Goal: Information Seeking & Learning: Learn about a topic

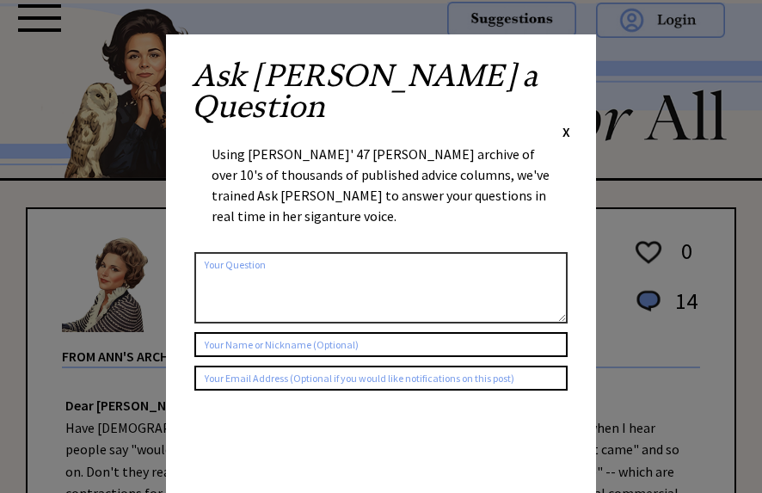
click at [571, 66] on div "Ask Ann a Question X Using Ann Landers' 47 vear archive of over 10's of thousan…" at bounding box center [381, 324] width 430 height 581
click at [569, 123] on span "X" at bounding box center [566, 131] width 8 height 17
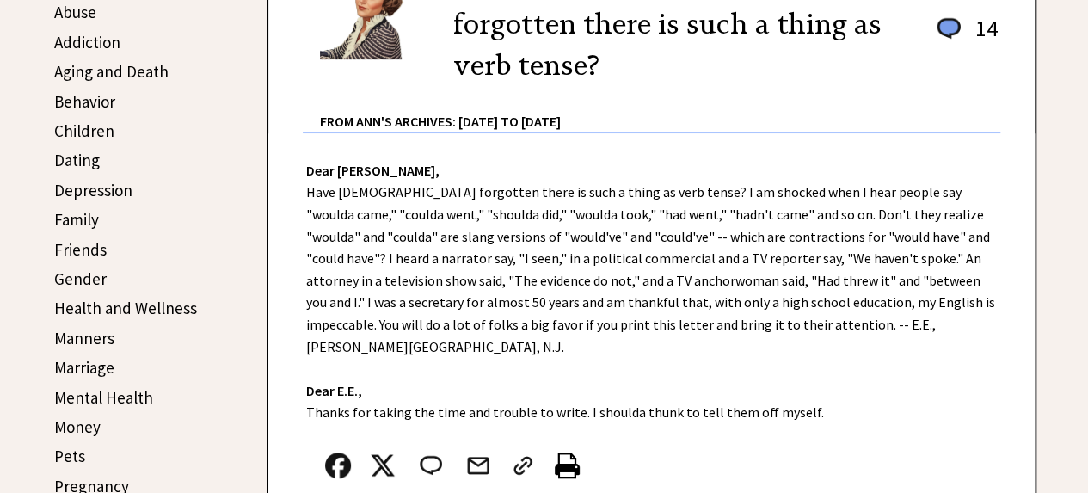
scroll to position [344, 0]
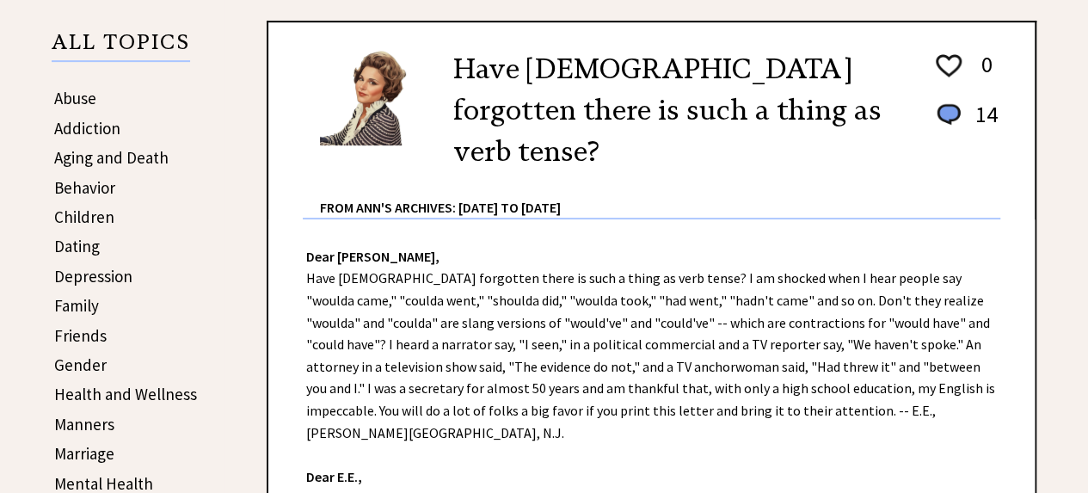
click at [58, 329] on link "Friends" at bounding box center [80, 335] width 52 height 21
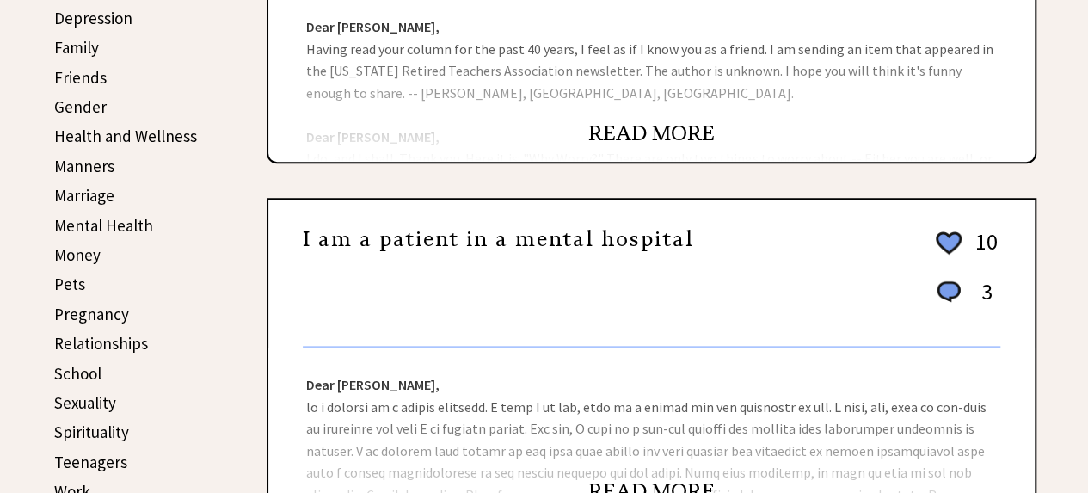
scroll to position [516, 0]
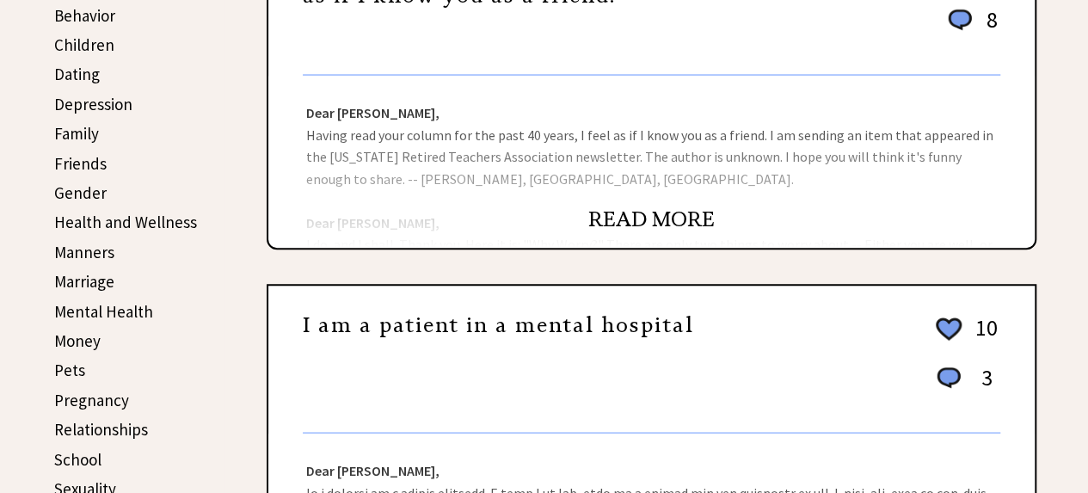
click at [695, 218] on link "READ MORE" at bounding box center [651, 219] width 126 height 26
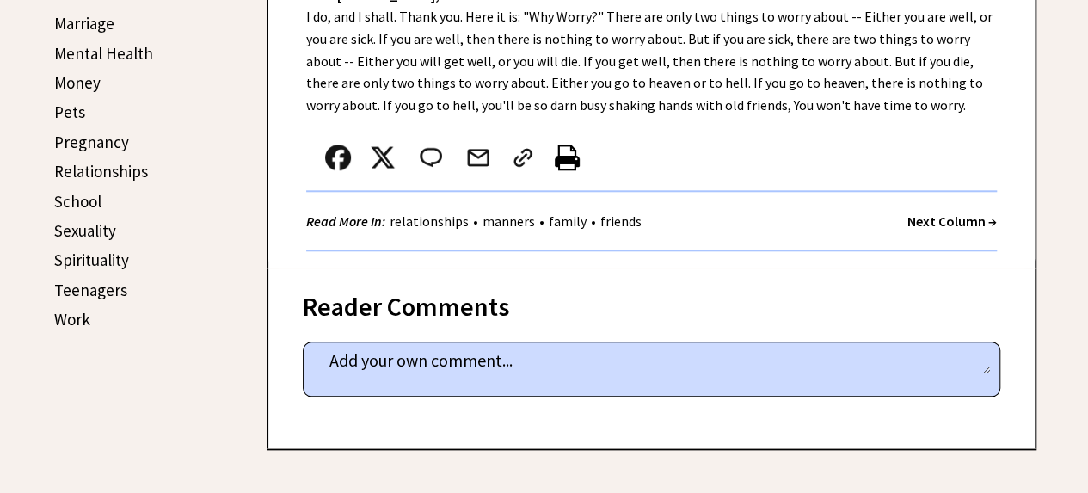
scroll to position [430, 0]
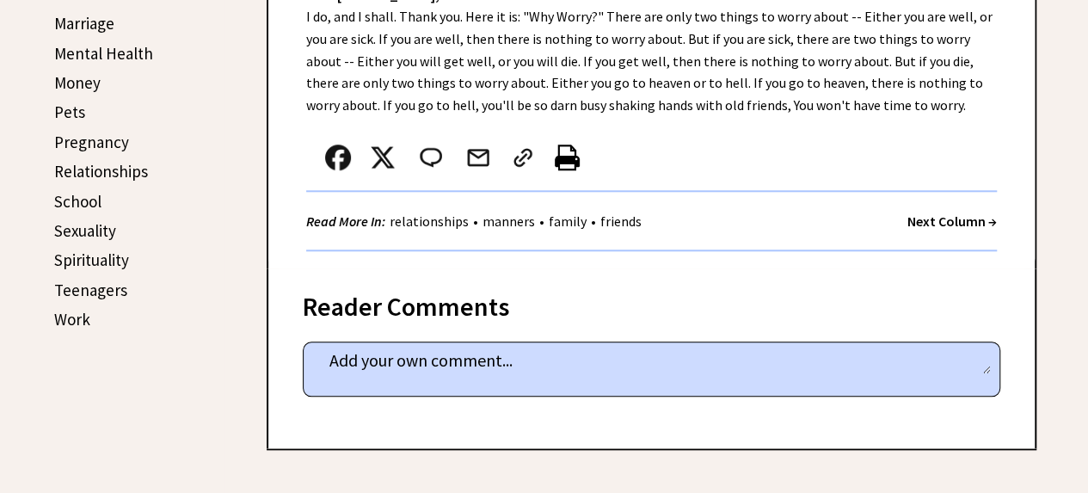
click at [115, 176] on link "Relationships" at bounding box center [101, 171] width 94 height 21
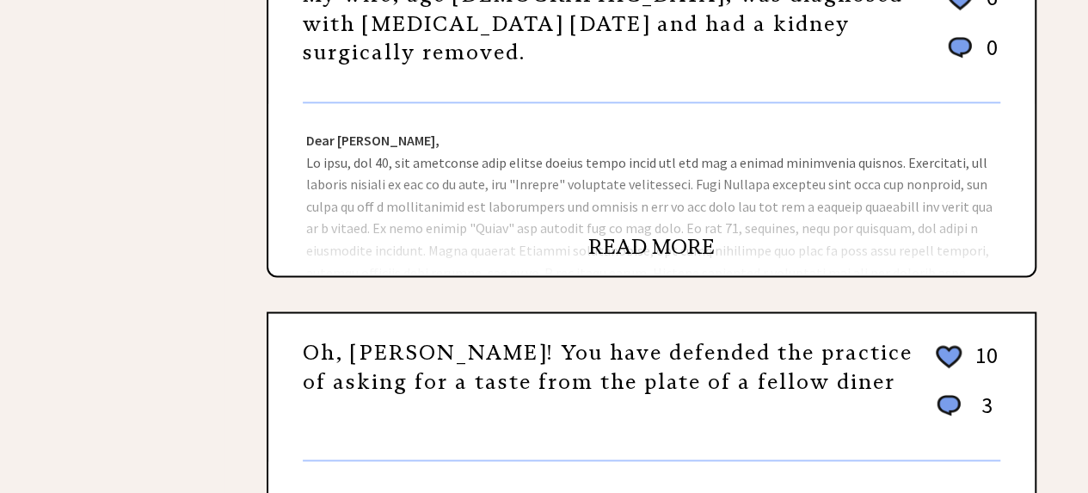
scroll to position [1200, 0]
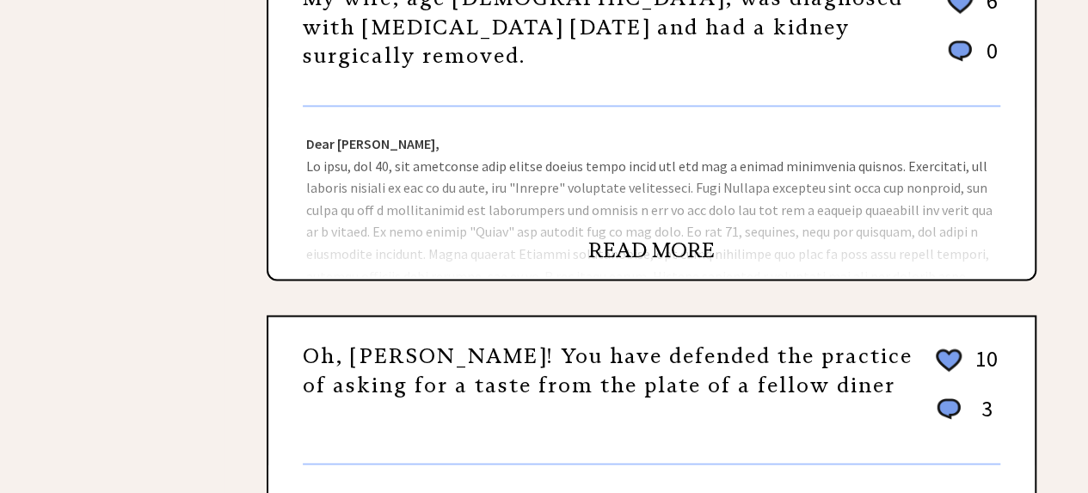
click at [612, 244] on link "READ MORE" at bounding box center [651, 250] width 126 height 26
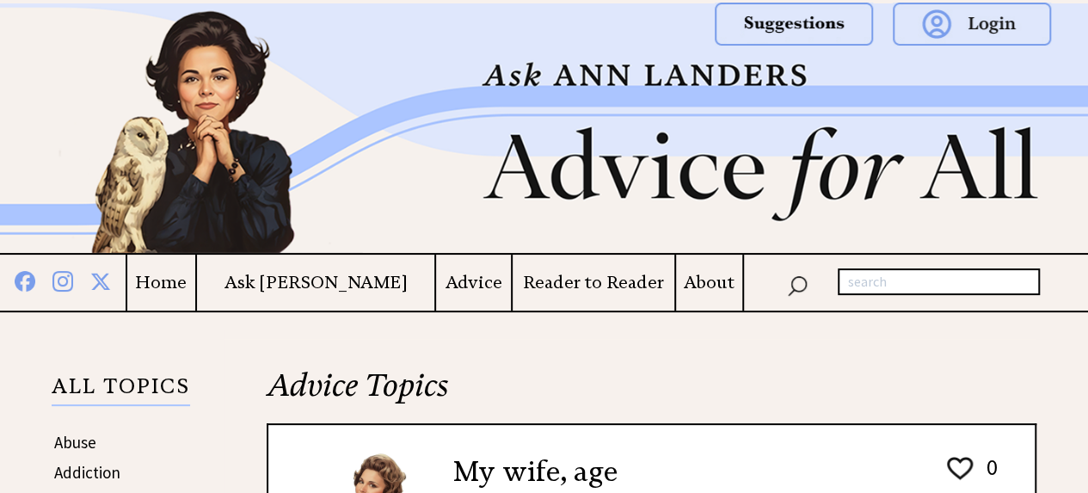
scroll to position [774, 0]
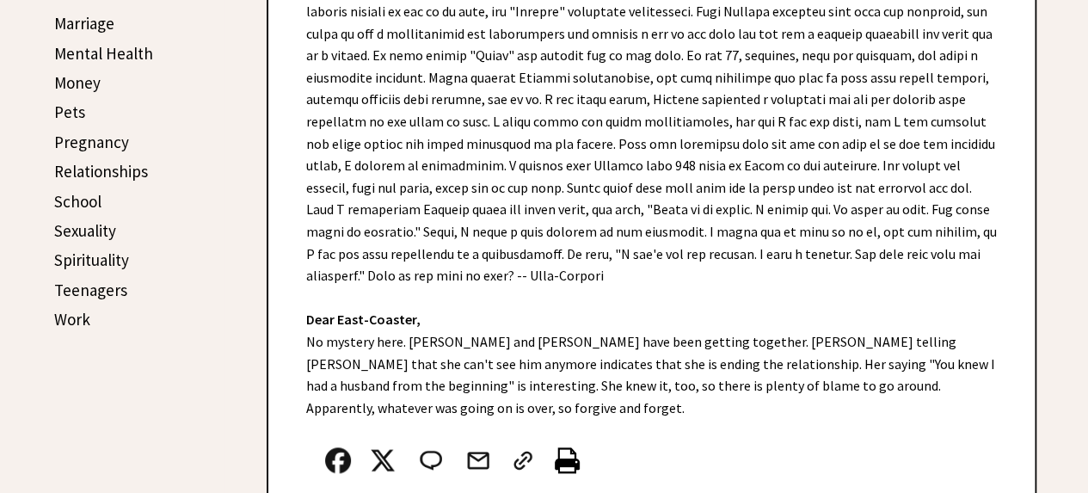
click at [71, 112] on link "Pets" at bounding box center [69, 111] width 31 height 21
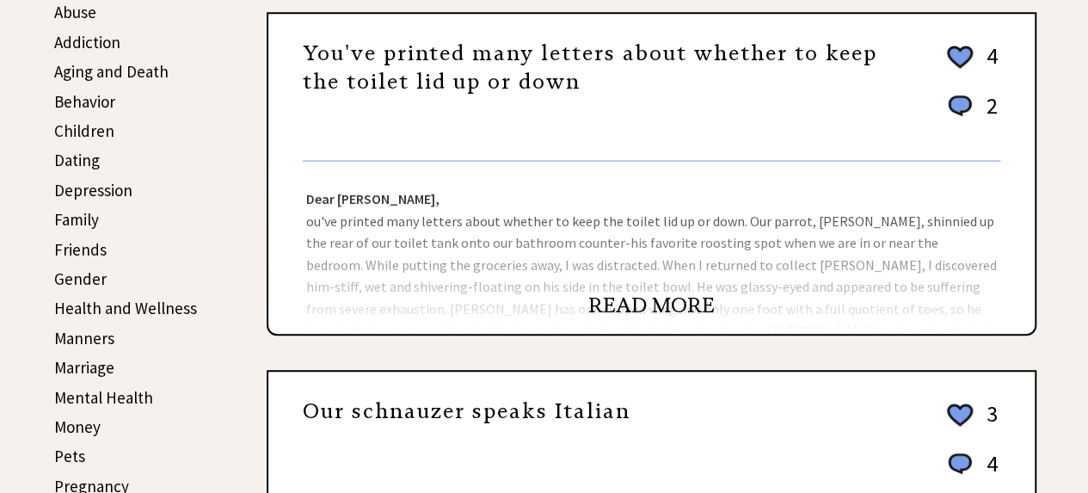
scroll to position [516, 0]
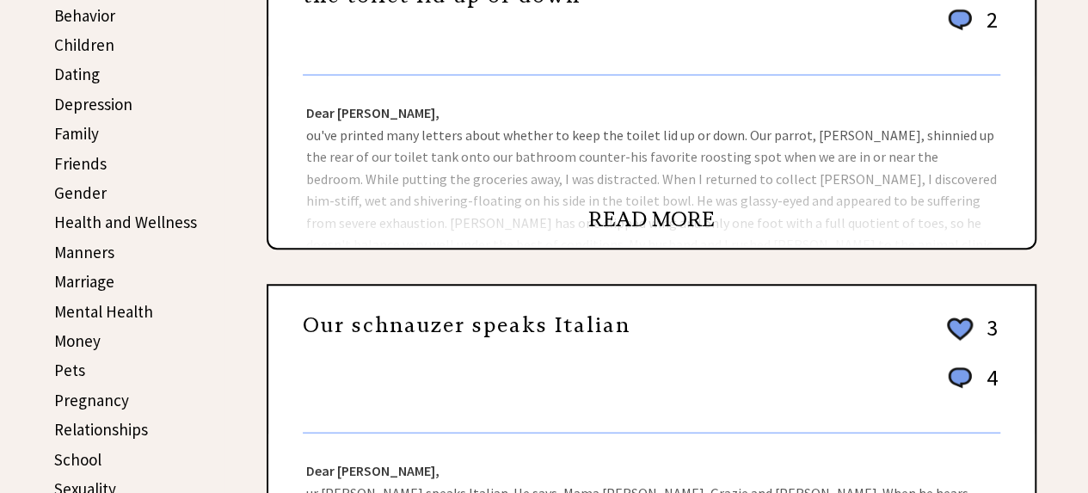
click at [622, 219] on link "READ MORE" at bounding box center [651, 219] width 126 height 26
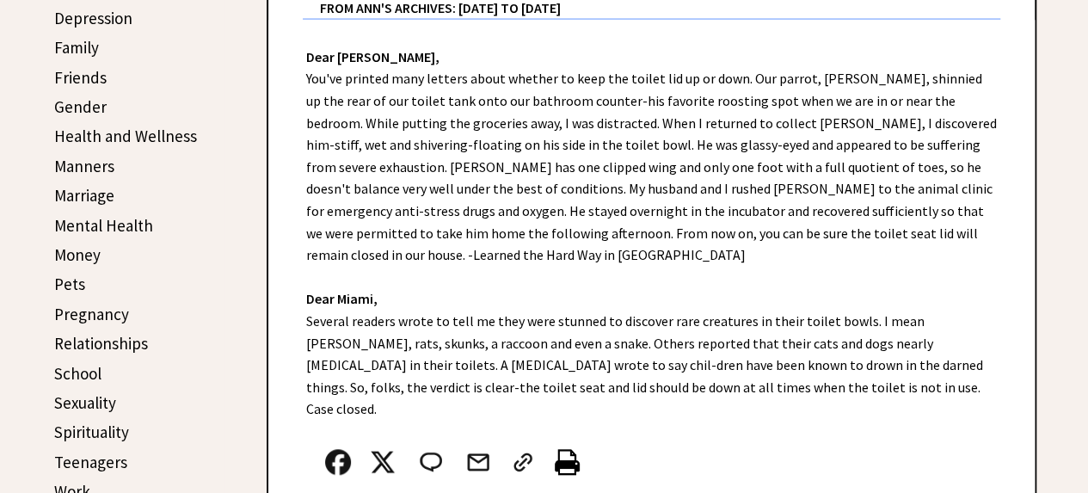
scroll to position [1204, 0]
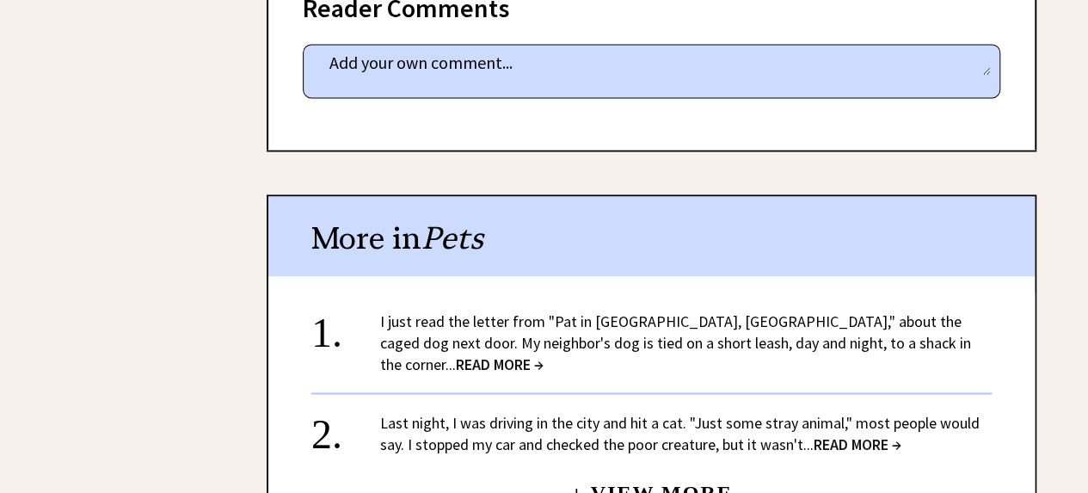
click at [875, 433] on span "READ MORE →" at bounding box center [857, 443] width 88 height 20
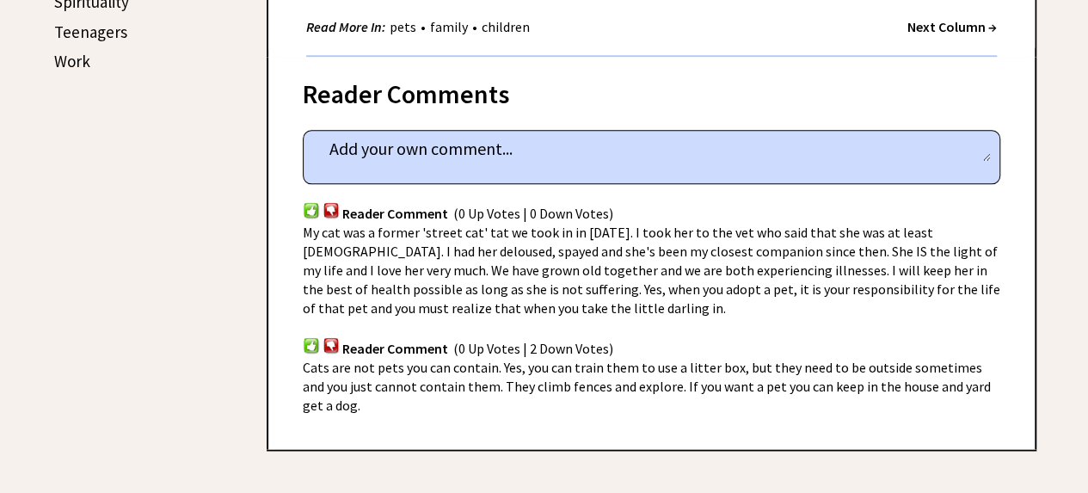
scroll to position [602, 0]
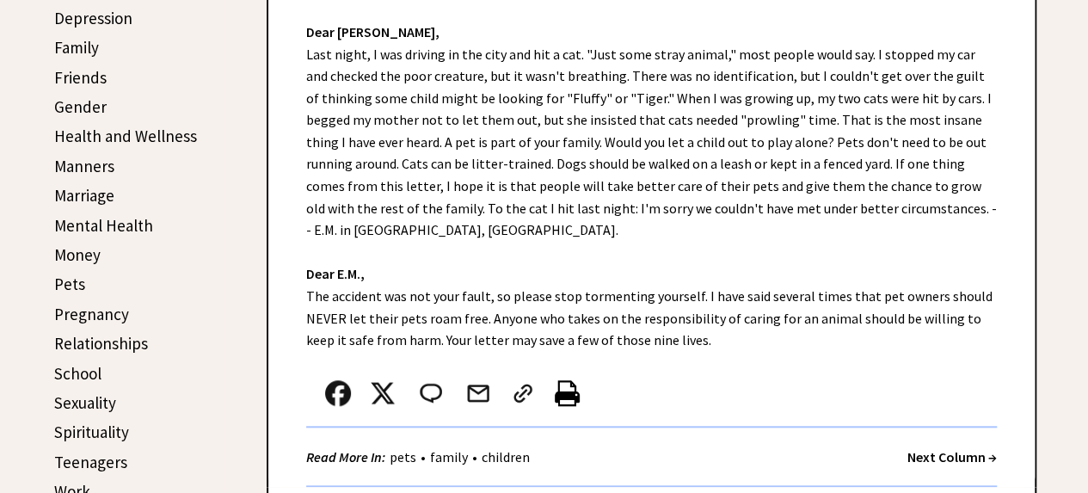
click at [79, 77] on link "Friends" at bounding box center [80, 77] width 52 height 21
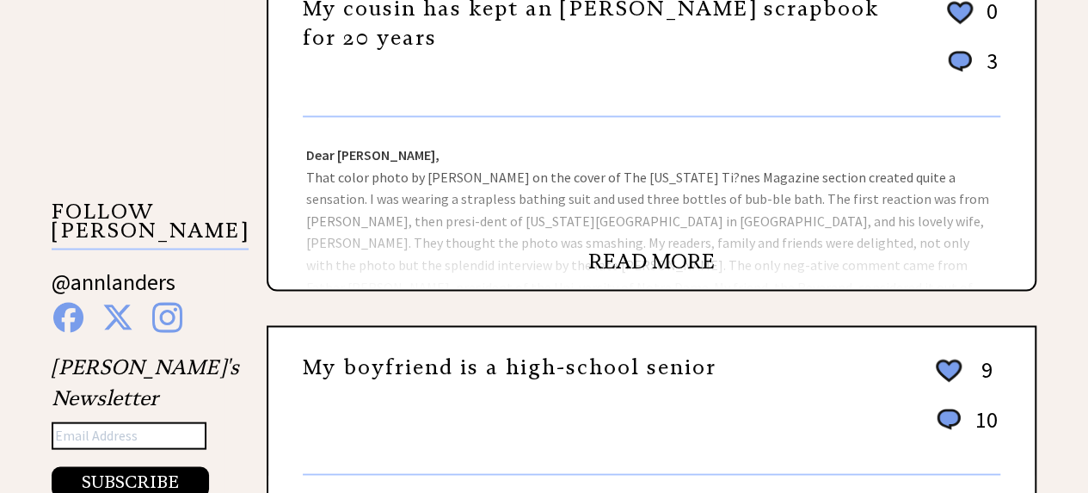
scroll to position [1290, 0]
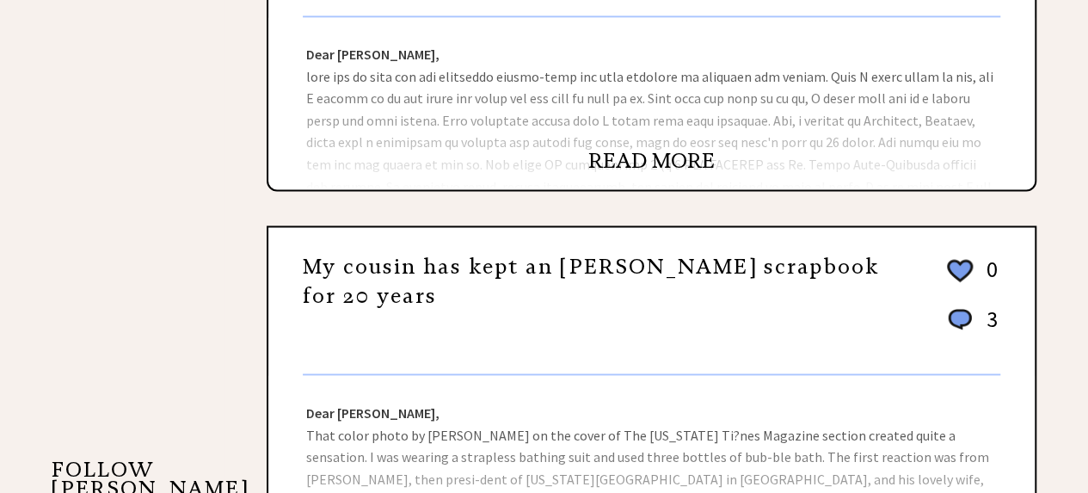
click at [683, 160] on link "READ MORE" at bounding box center [651, 161] width 126 height 26
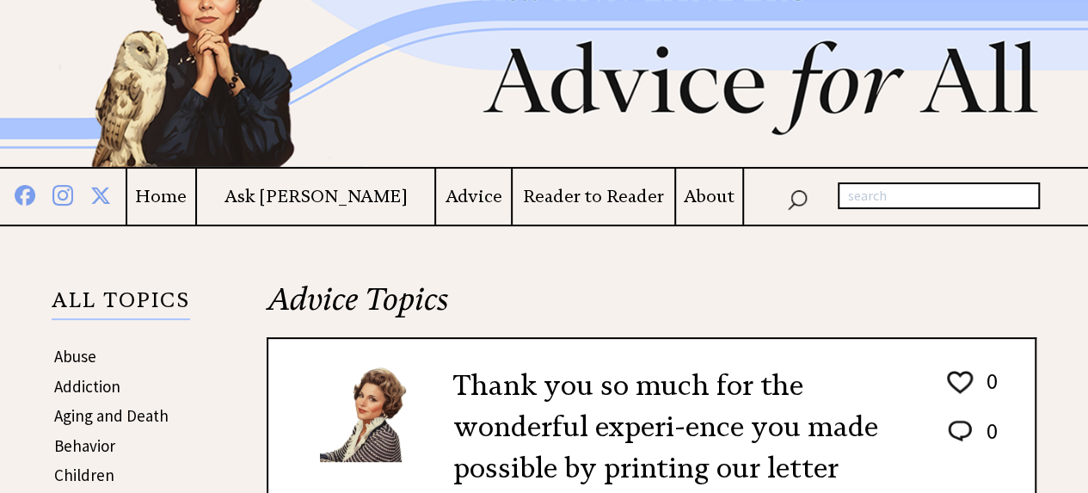
scroll to position [774, 0]
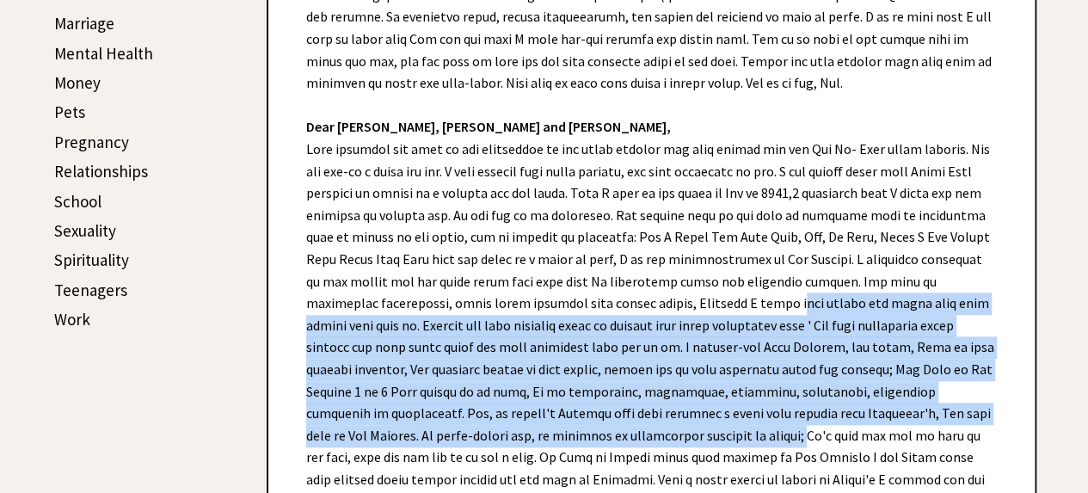
drag, startPoint x: 731, startPoint y: 302, endPoint x: 743, endPoint y: 426, distance: 124.4
click at [743, 426] on div "Dear Ann Landers, Dear Jim, Charlotte and Valla, Read More In: relationships • …" at bounding box center [651, 465] width 766 height 1235
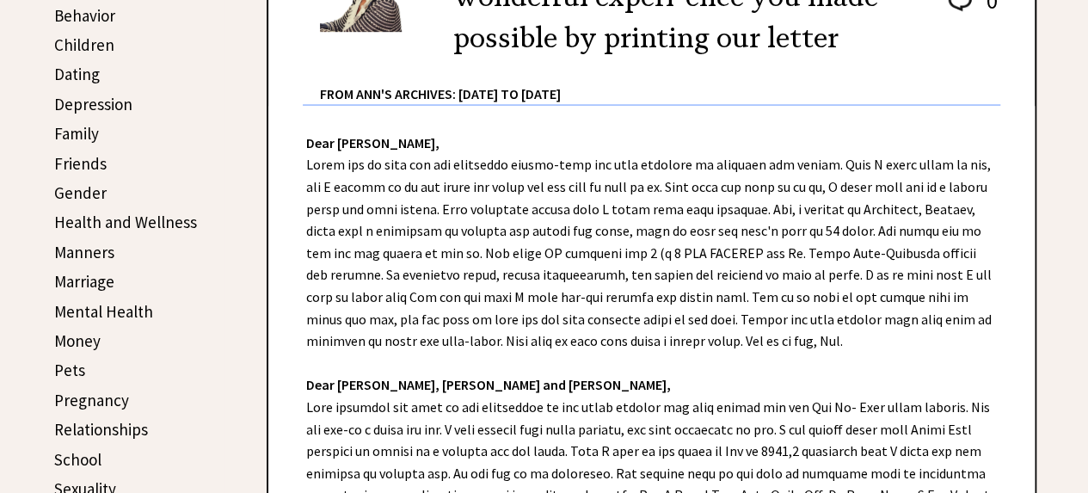
click at [87, 75] on link "Dating" at bounding box center [77, 74] width 46 height 21
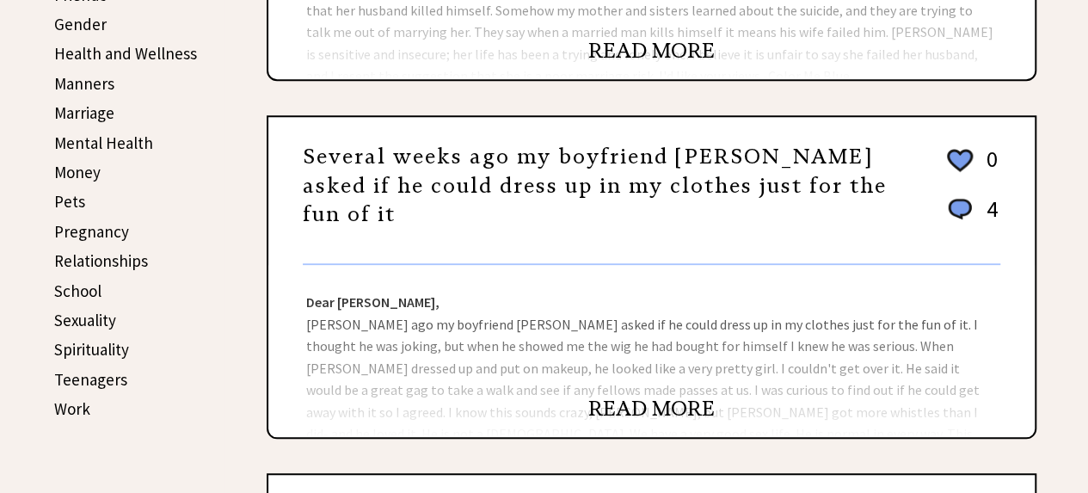
scroll to position [512, 0]
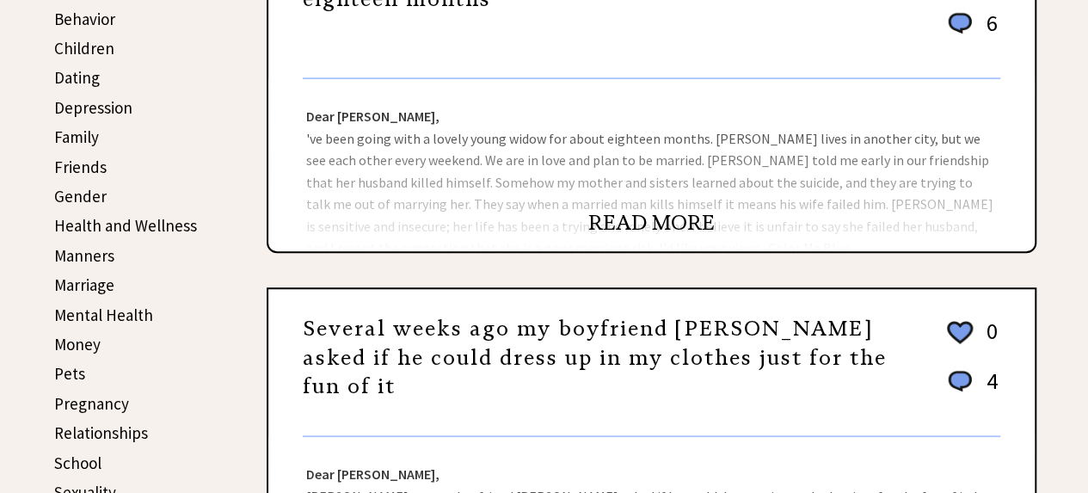
click at [87, 75] on link "Dating" at bounding box center [77, 77] width 46 height 21
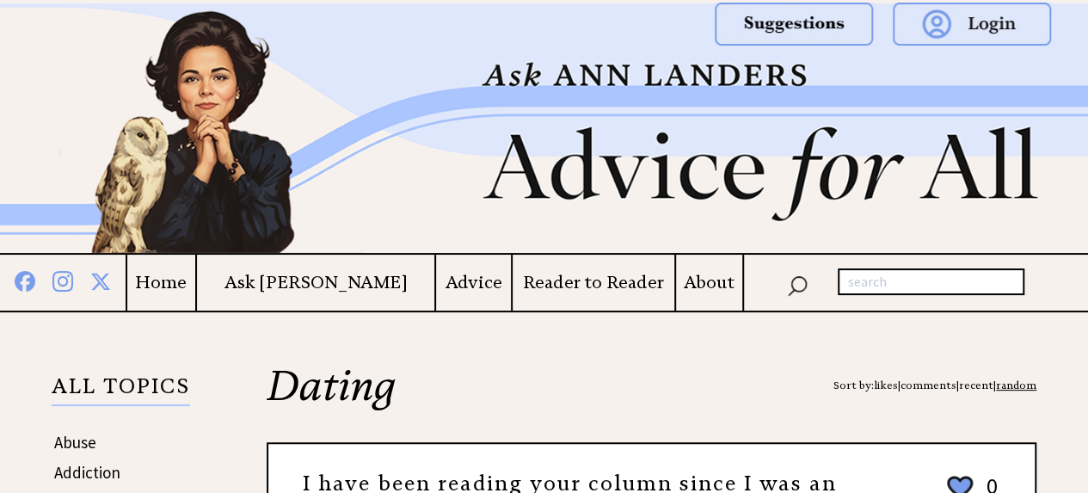
scroll to position [688, 0]
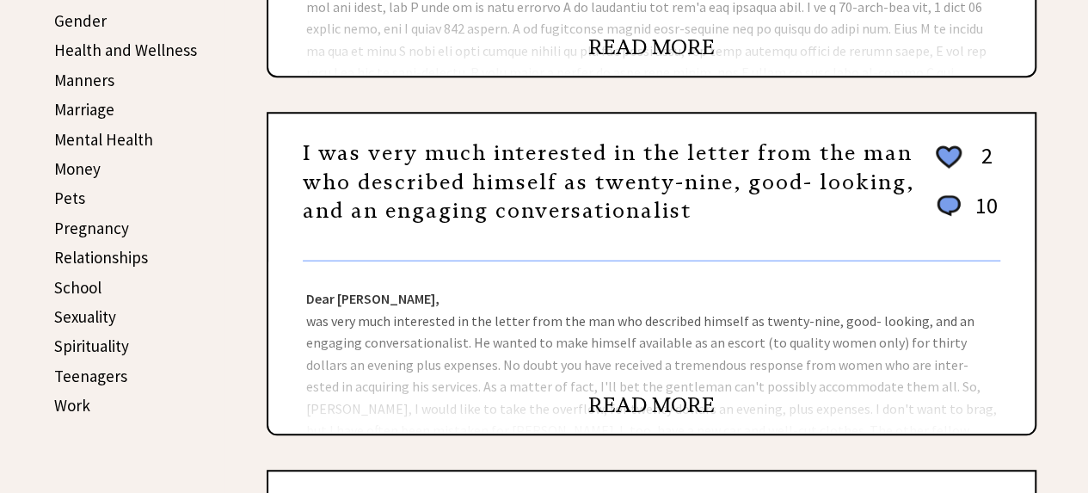
click at [652, 47] on link "READ MORE" at bounding box center [651, 47] width 126 height 26
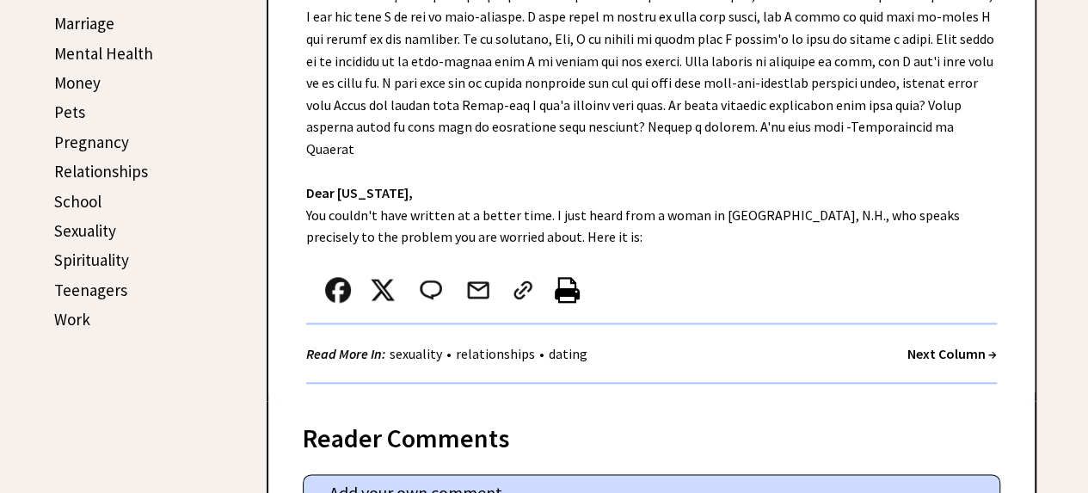
scroll to position [688, 0]
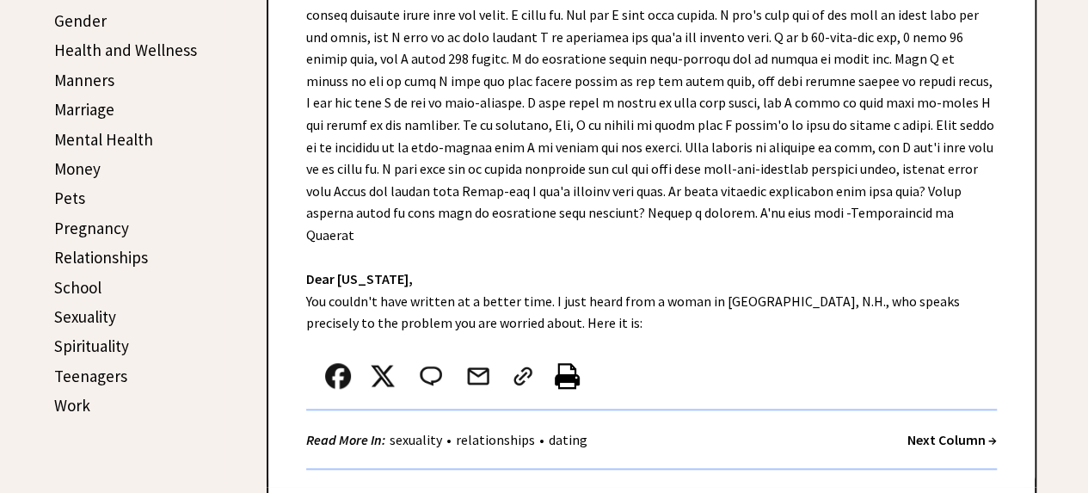
click at [952, 431] on strong "Next Column →" at bounding box center [951, 439] width 89 height 17
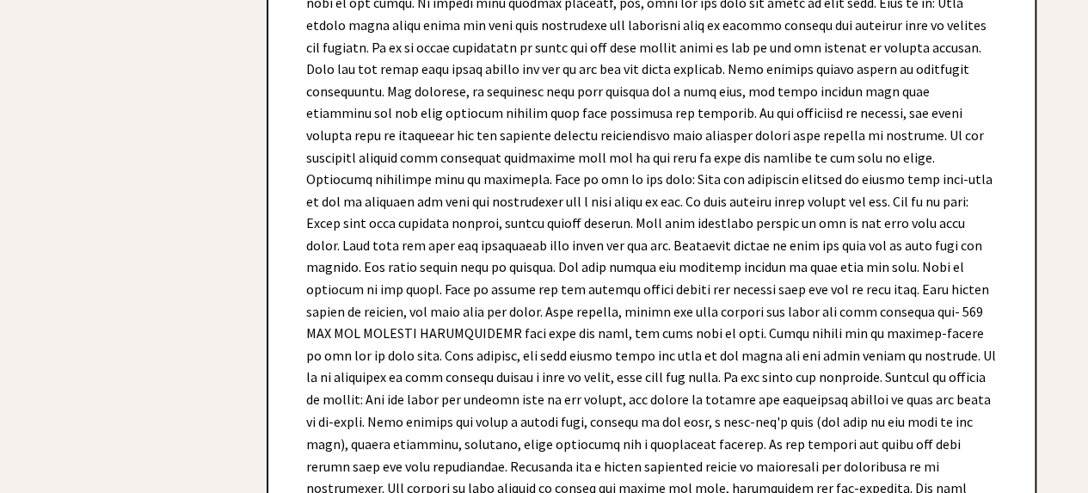
scroll to position [512, 0]
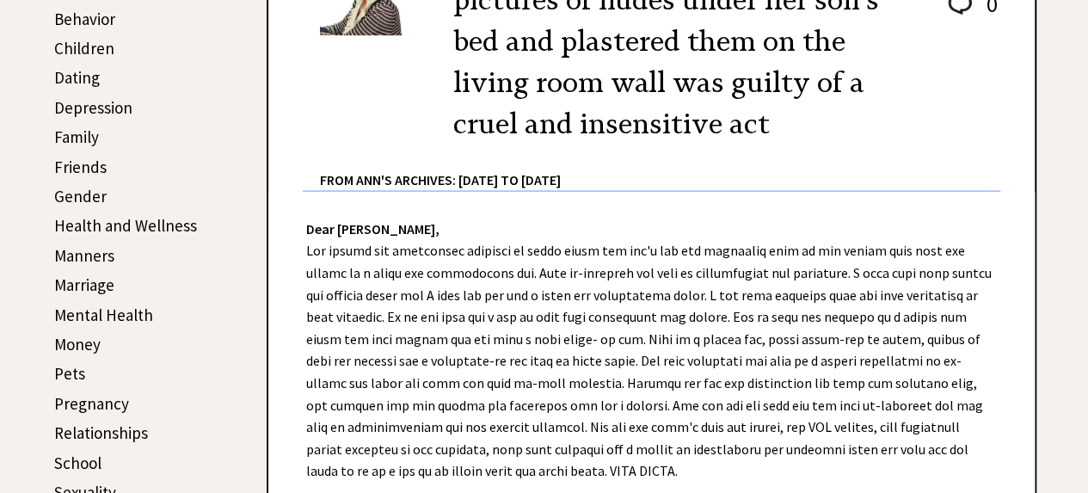
click at [76, 162] on link "Friends" at bounding box center [80, 166] width 52 height 21
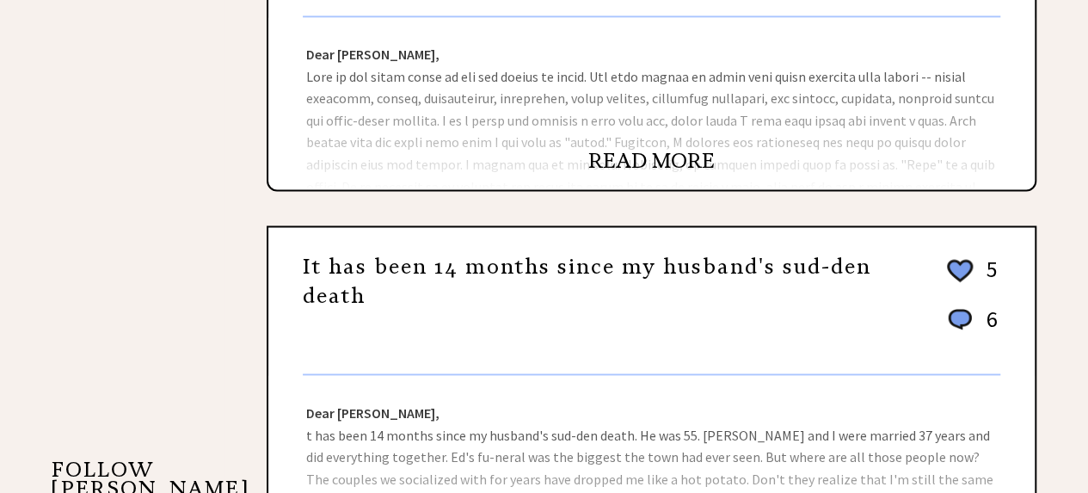
scroll to position [946, 0]
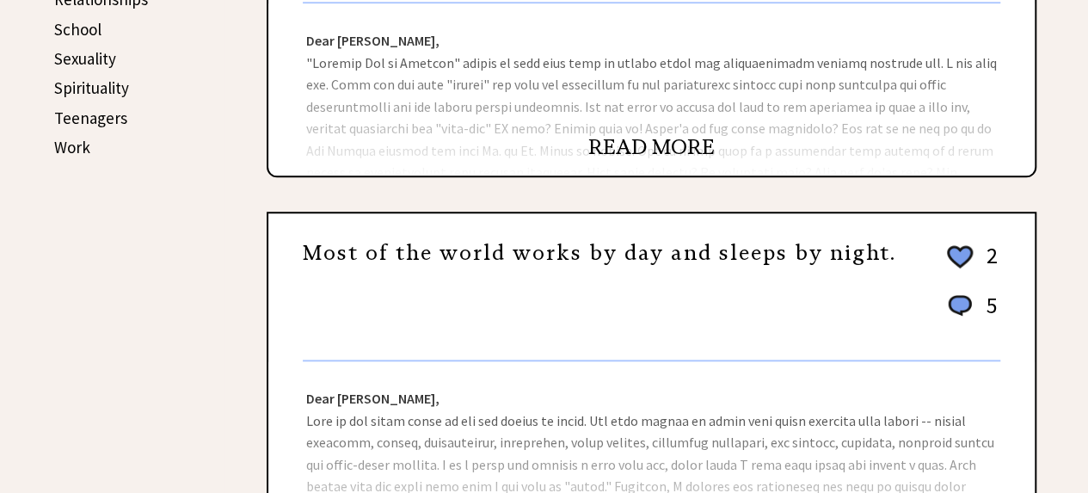
click at [628, 140] on link "READ MORE" at bounding box center [651, 147] width 126 height 26
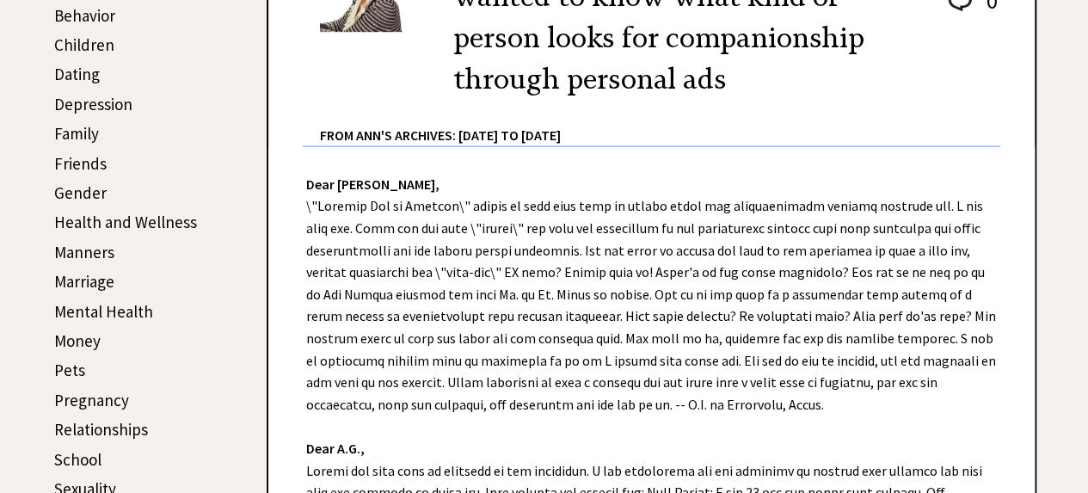
scroll to position [602, 0]
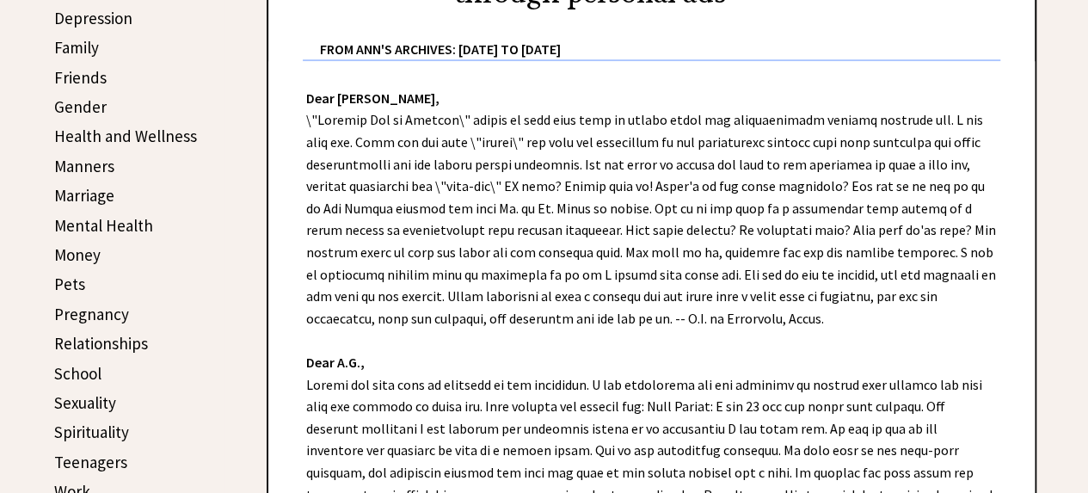
drag, startPoint x: 612, startPoint y: 291, endPoint x: 587, endPoint y: 115, distance: 177.1
click at [587, 115] on div "Dear [PERSON_NAME], Dear A.G., Read More In: dating • relationships • marriage …" at bounding box center [651, 447] width 766 height 773
click at [291, 331] on div "Dear [PERSON_NAME], Dear A.G., Read More In: dating • relationships • marriage …" at bounding box center [651, 447] width 766 height 773
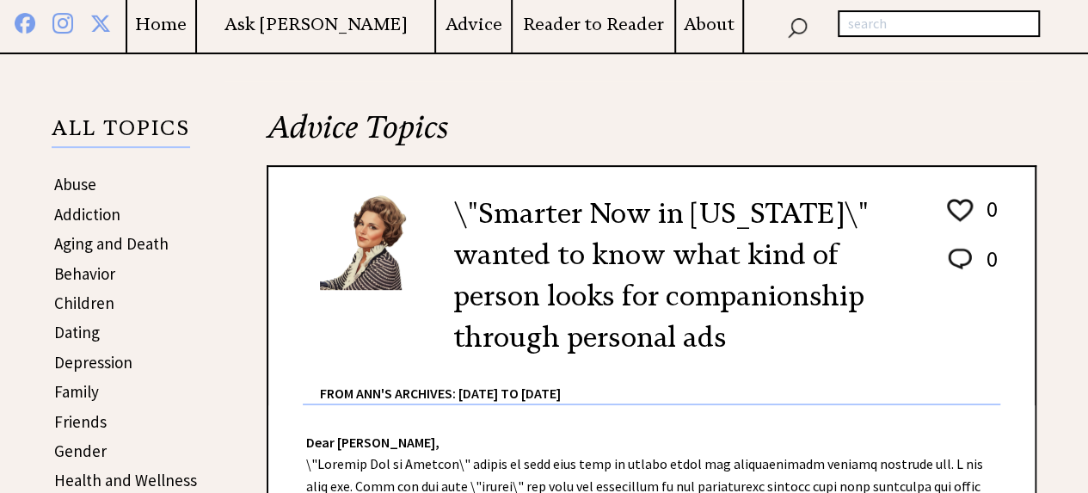
scroll to position [172, 0]
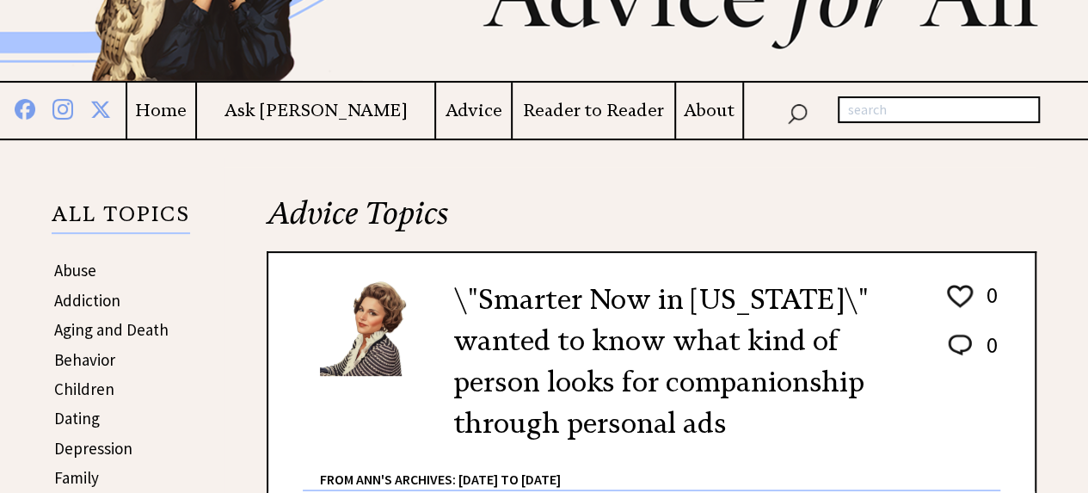
click at [100, 359] on link "Behavior" at bounding box center [84, 359] width 61 height 21
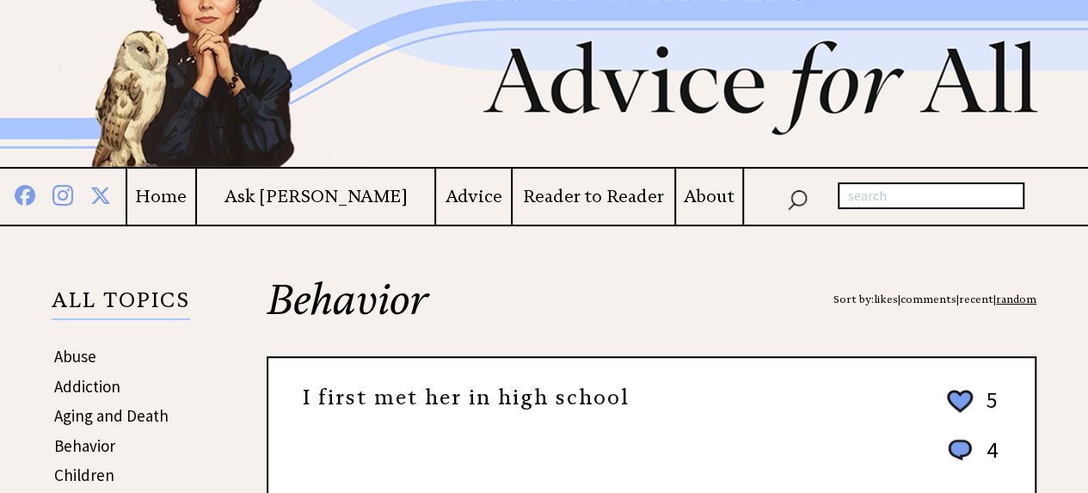
scroll to position [1290, 0]
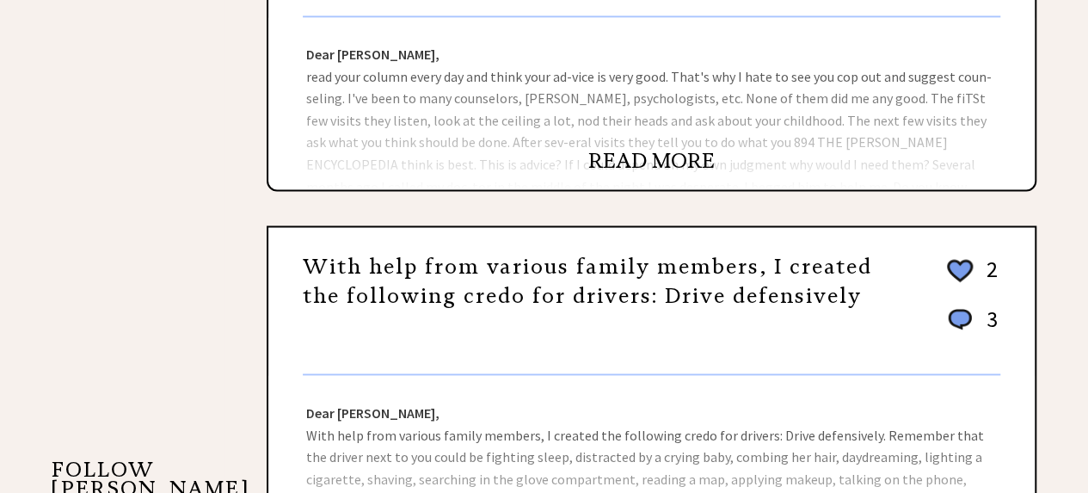
click at [633, 161] on link "READ MORE" at bounding box center [651, 161] width 126 height 26
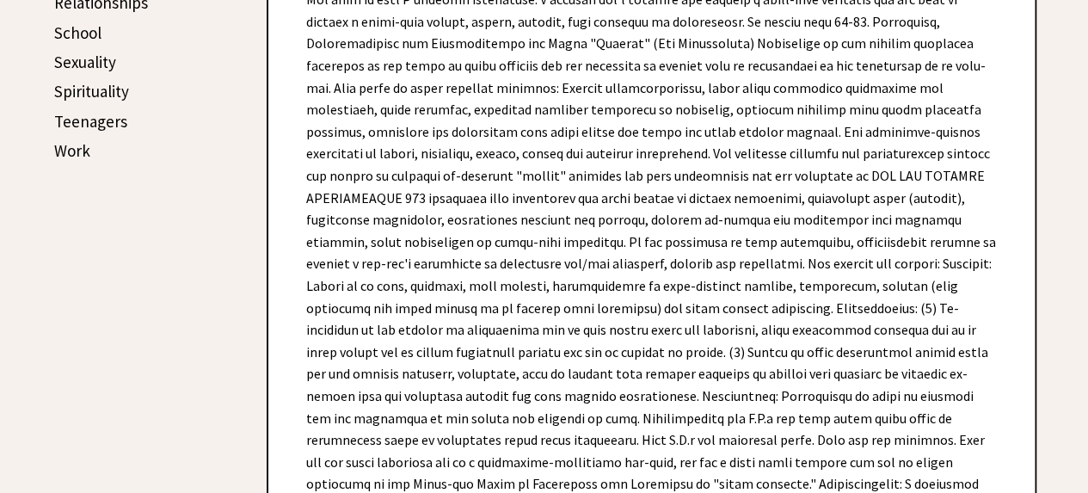
scroll to position [512, 0]
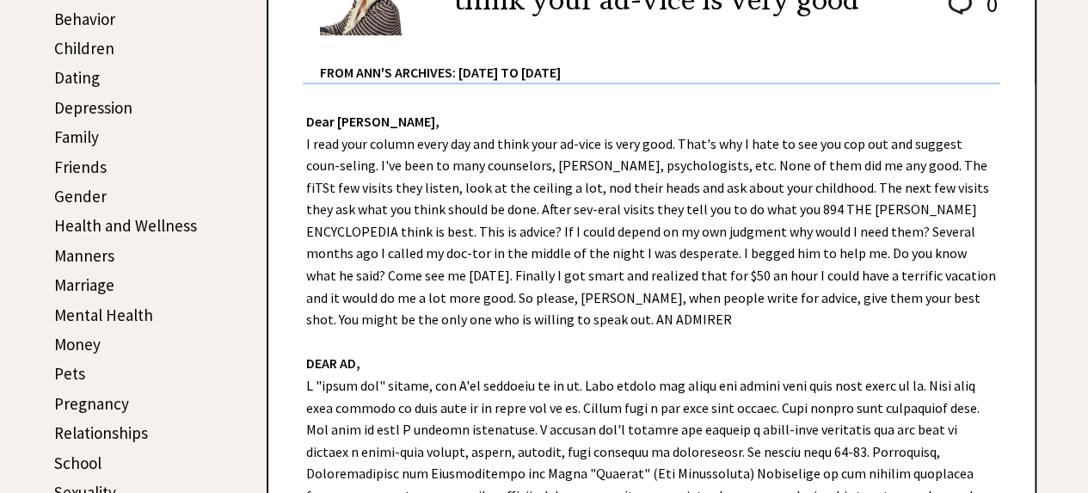
click at [105, 47] on link "Children" at bounding box center [84, 48] width 60 height 21
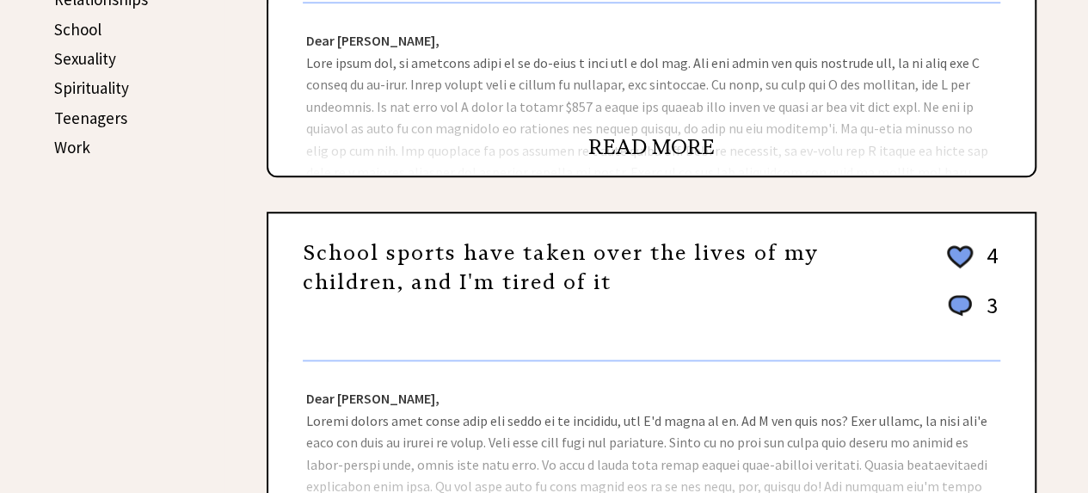
scroll to position [1290, 0]
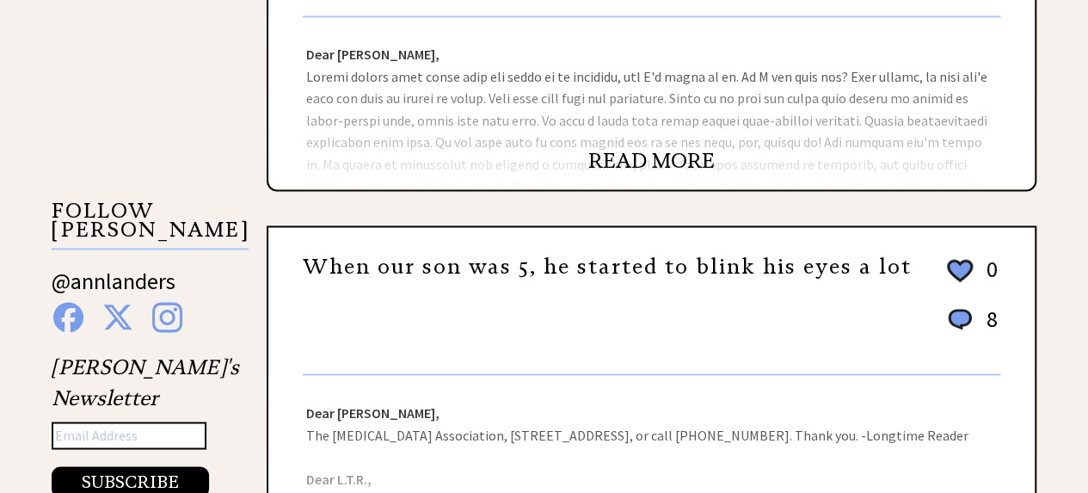
click at [665, 160] on link "READ MORE" at bounding box center [651, 161] width 126 height 26
